Goal: Task Accomplishment & Management: Complete application form

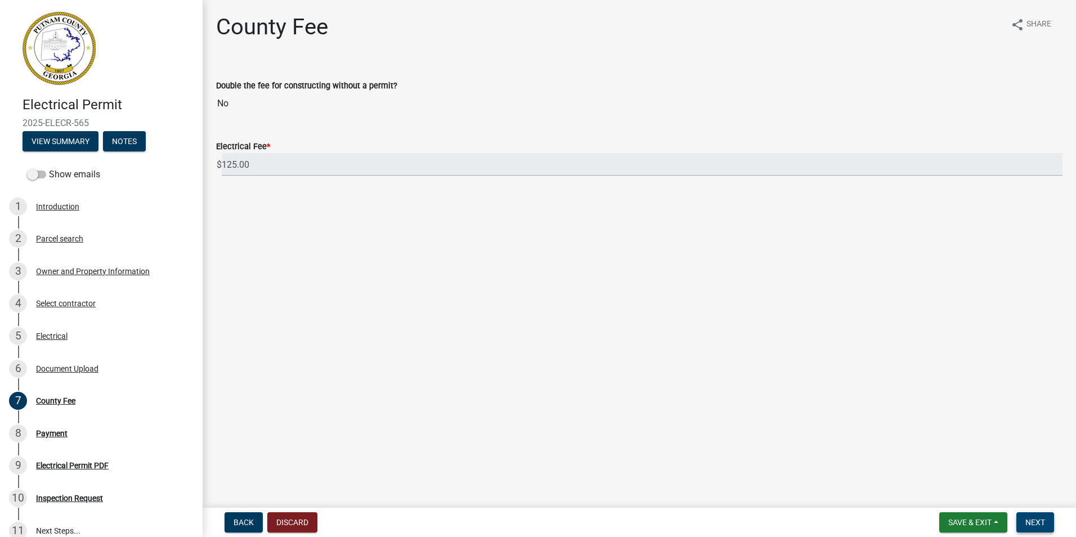
click at [1032, 523] on span "Next" at bounding box center [1036, 522] width 20 height 9
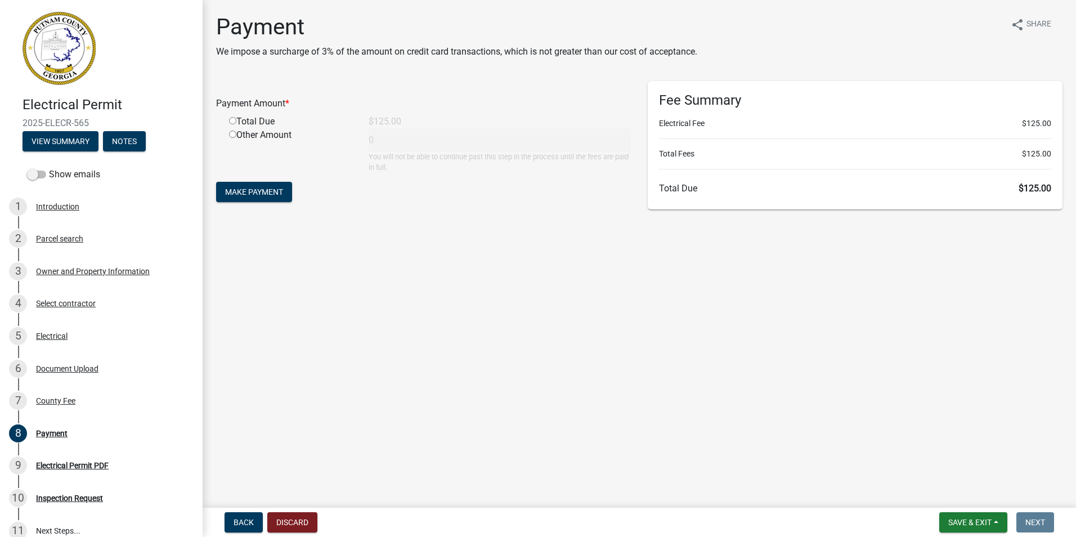
click at [228, 120] on div "Total Due" at bounding box center [291, 122] width 140 height 14
click at [231, 120] on input "radio" at bounding box center [232, 120] width 7 height 7
radio input "true"
type input "125"
click at [265, 194] on span "Make Payment" at bounding box center [254, 191] width 58 height 9
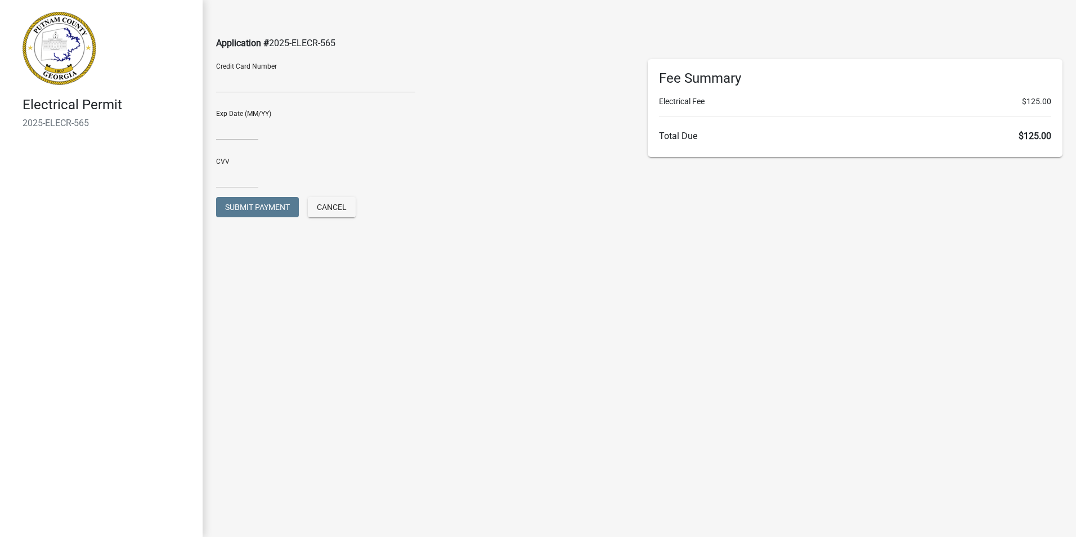
click at [223, 140] on div "Exp Date (MM/YY)" at bounding box center [424, 125] width 432 height 48
click at [225, 135] on input "text" at bounding box center [237, 128] width 42 height 23
type input "092027"
click at [232, 181] on input "text" at bounding box center [237, 176] width 42 height 23
type input "227"
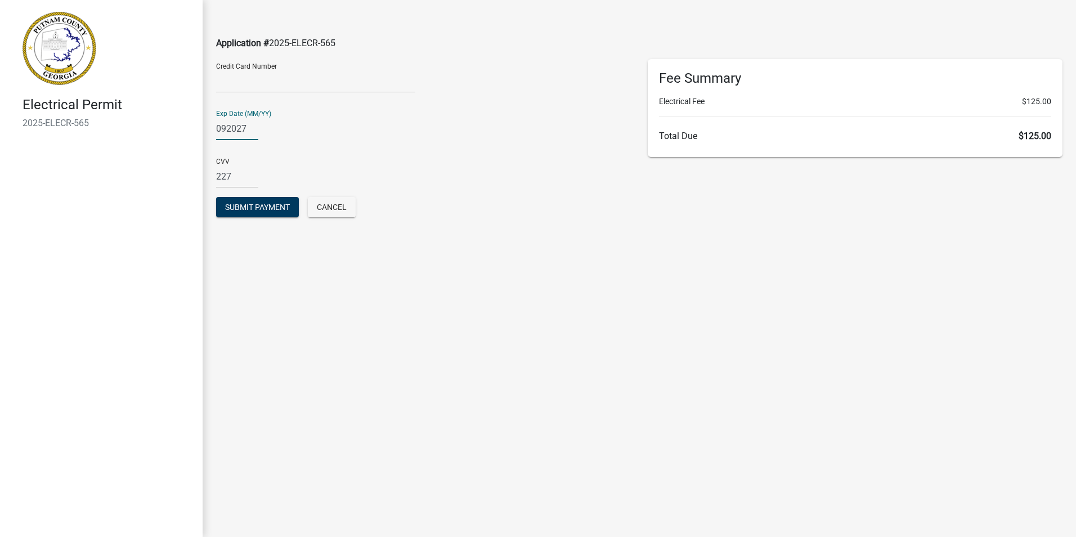
click at [235, 127] on input "092027" at bounding box center [237, 128] width 42 height 23
type input "0927"
click at [269, 210] on span "Submit Payment" at bounding box center [257, 207] width 65 height 9
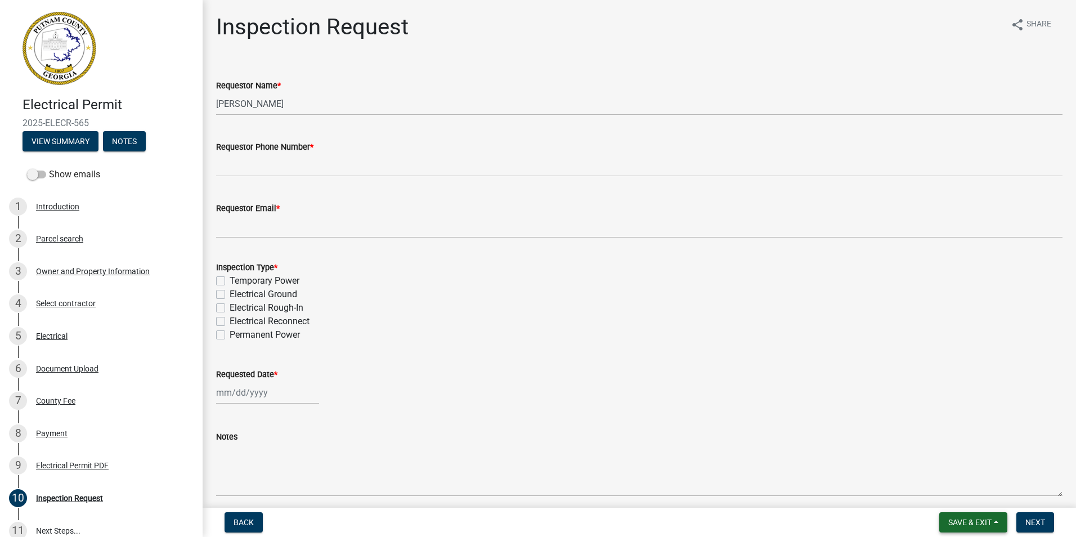
click at [981, 525] on span "Save & Exit" at bounding box center [970, 522] width 43 height 9
click at [955, 494] on button "Save & Exit" at bounding box center [963, 493] width 90 height 27
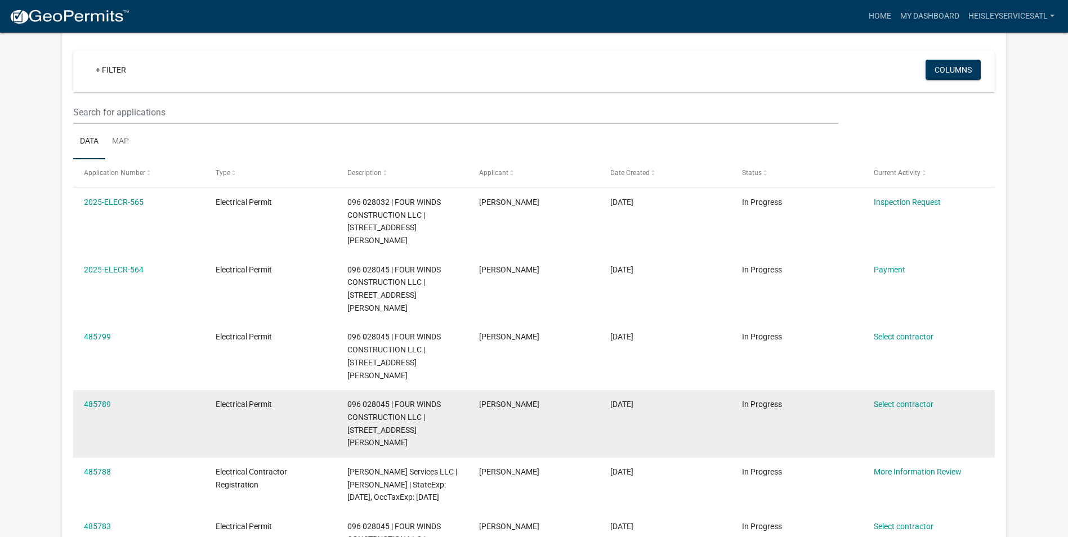
scroll to position [56, 0]
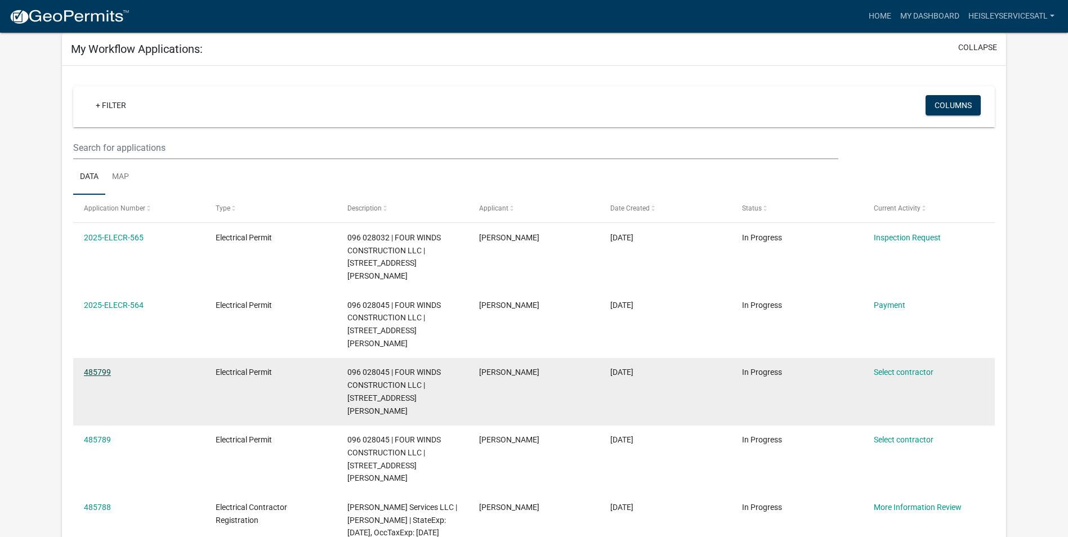
click at [94, 368] on link "485799" at bounding box center [97, 372] width 27 height 9
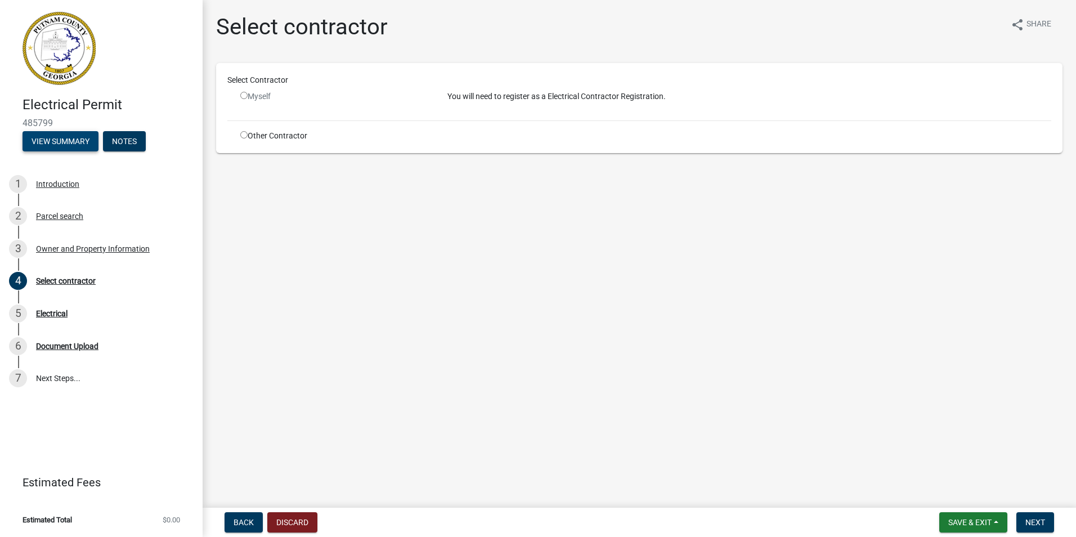
click at [66, 141] on button "View Summary" at bounding box center [61, 141] width 76 height 20
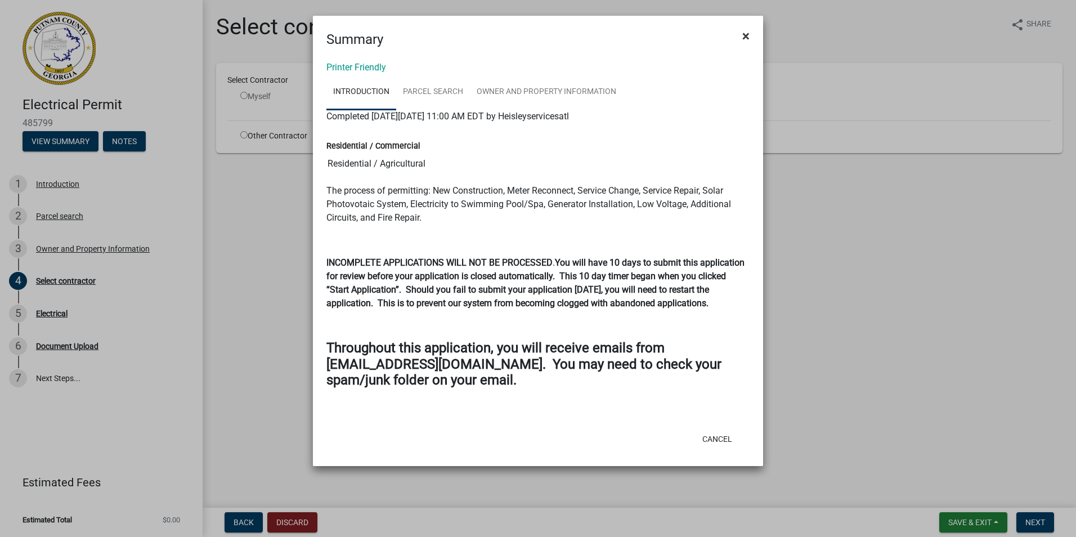
click at [747, 35] on span "×" at bounding box center [746, 36] width 7 height 16
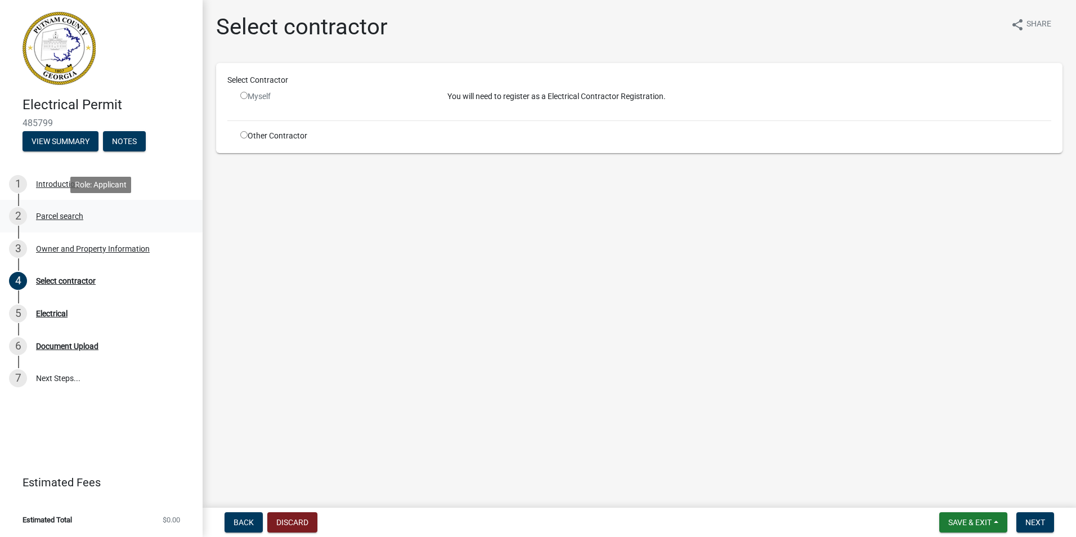
click at [52, 215] on div "Parcel search" at bounding box center [59, 216] width 47 height 8
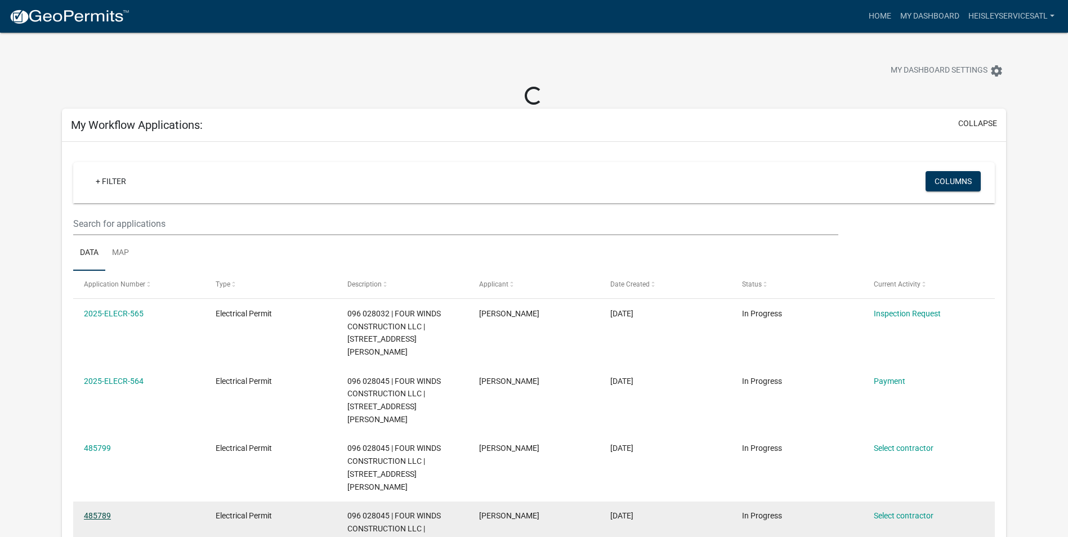
click at [101, 511] on link "485789" at bounding box center [97, 515] width 27 height 9
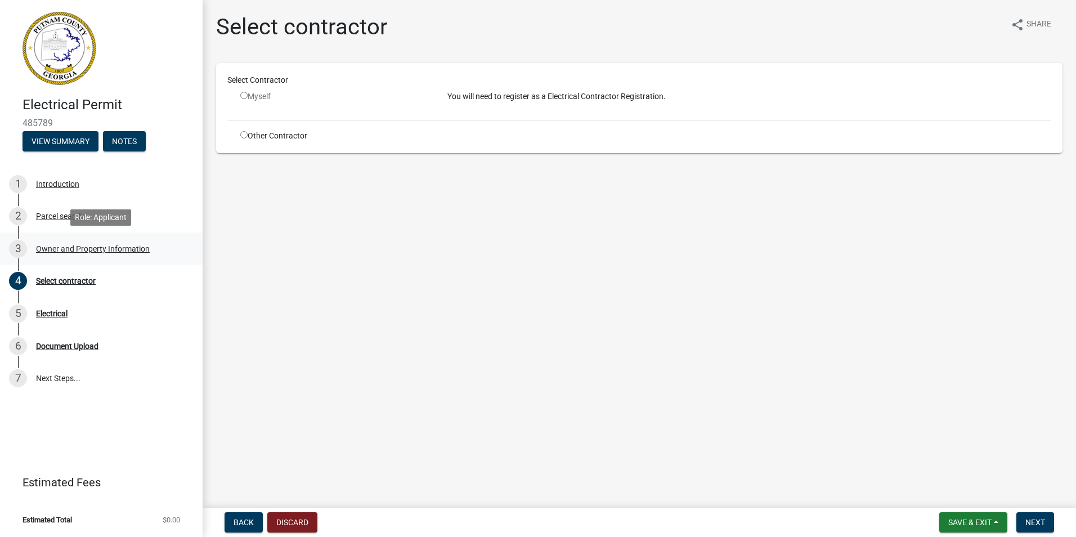
click at [81, 243] on div "3 Owner and Property Information" at bounding box center [97, 249] width 176 height 18
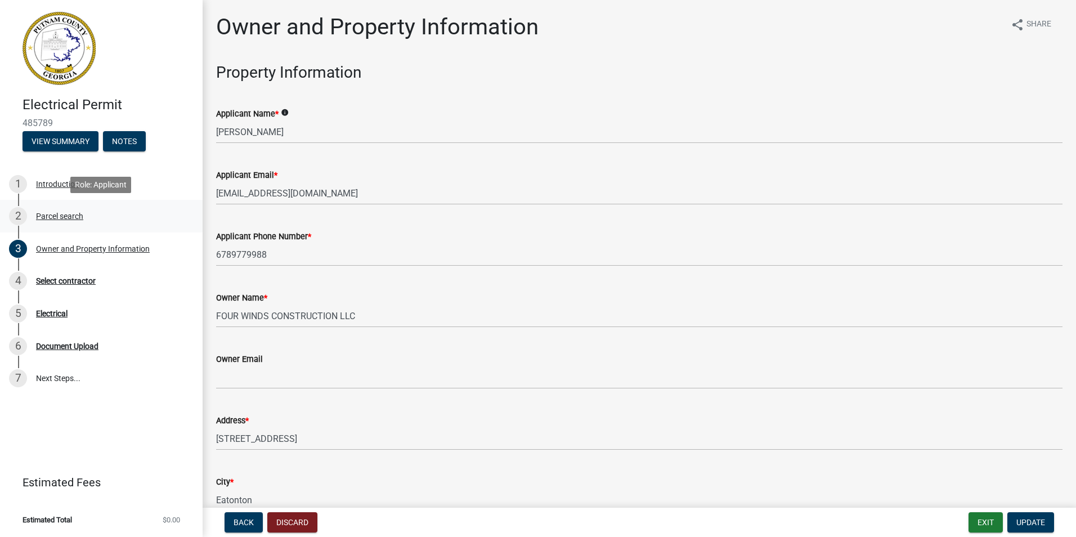
click at [52, 217] on div "Parcel search" at bounding box center [59, 216] width 47 height 8
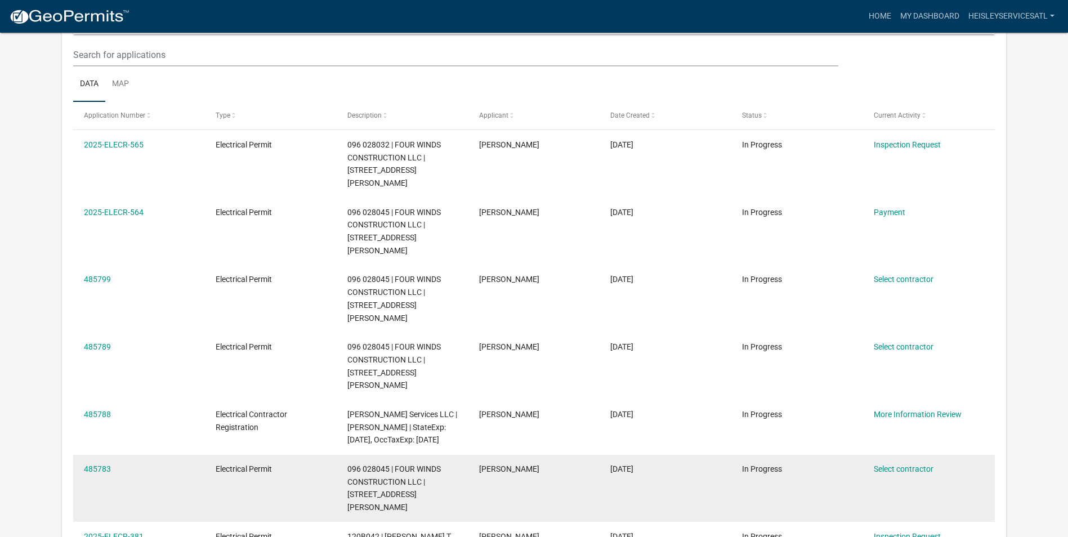
scroll to position [149, 0]
click at [98, 464] on link "485783" at bounding box center [97, 468] width 27 height 9
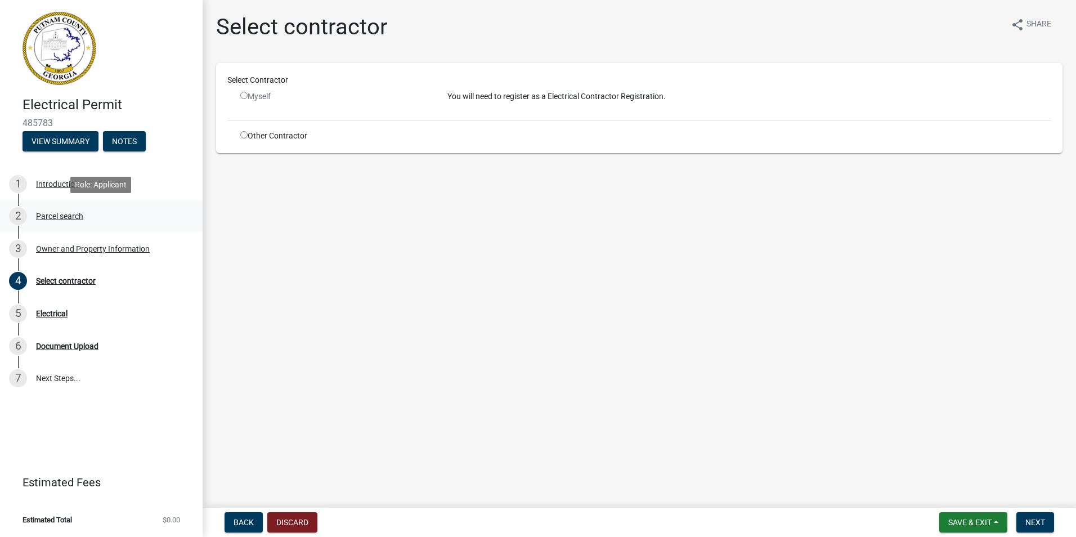
click at [55, 222] on div "2 Parcel search" at bounding box center [97, 216] width 176 height 18
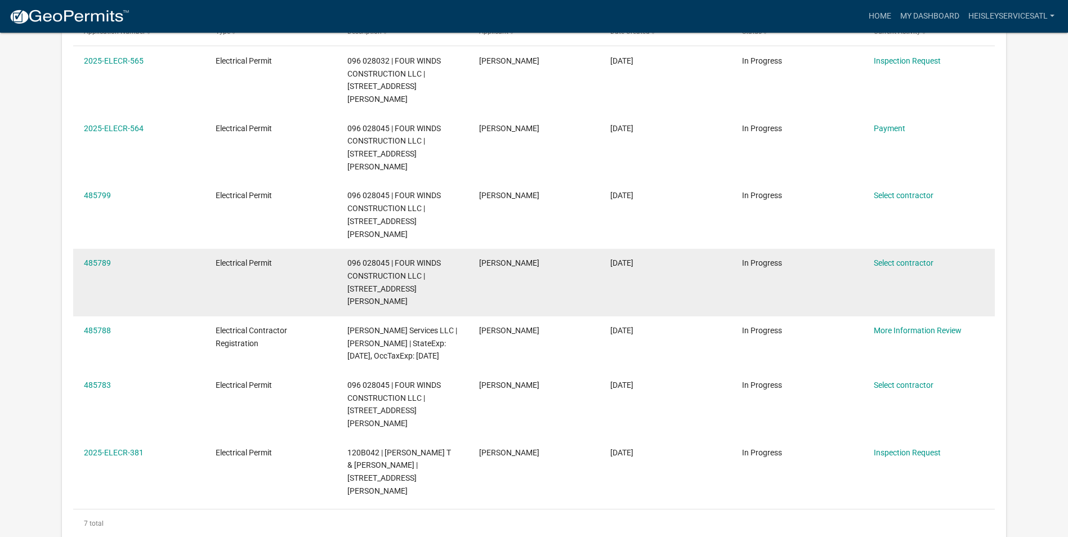
scroll to position [205, 0]
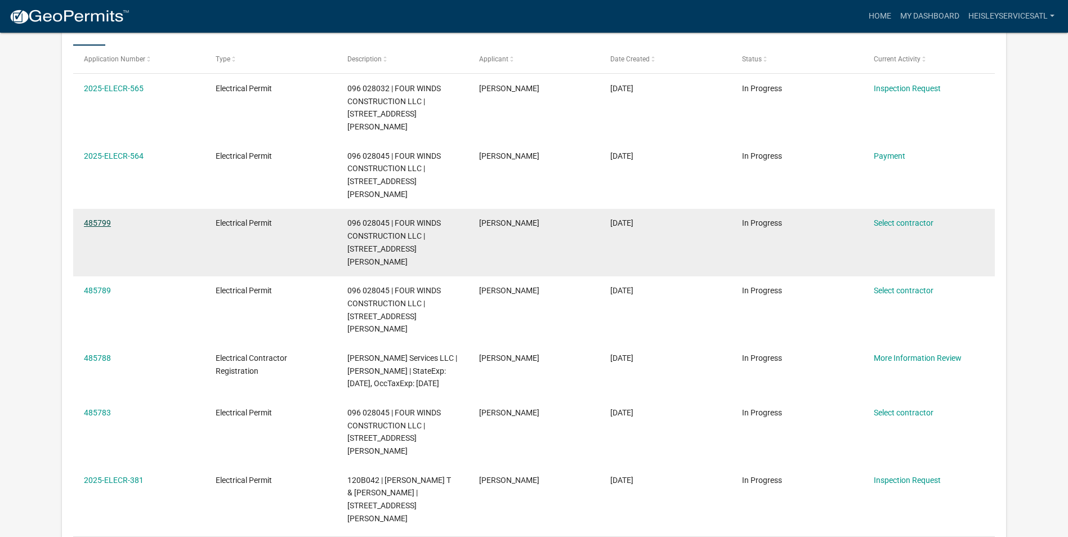
click at [102, 218] on link "485799" at bounding box center [97, 222] width 27 height 9
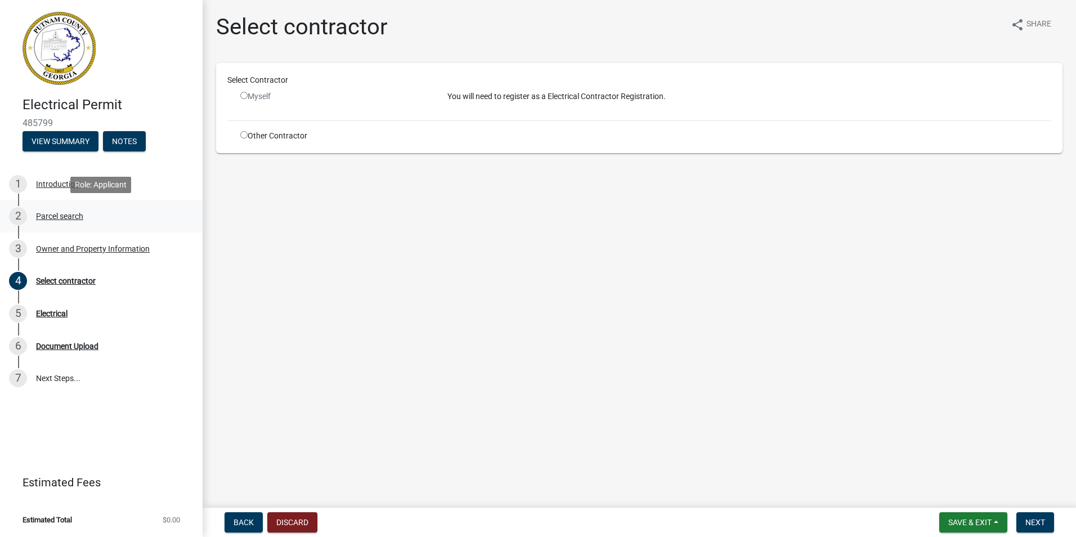
click at [56, 212] on div "Parcel search" at bounding box center [59, 216] width 47 height 8
